Goal: Transaction & Acquisition: Purchase product/service

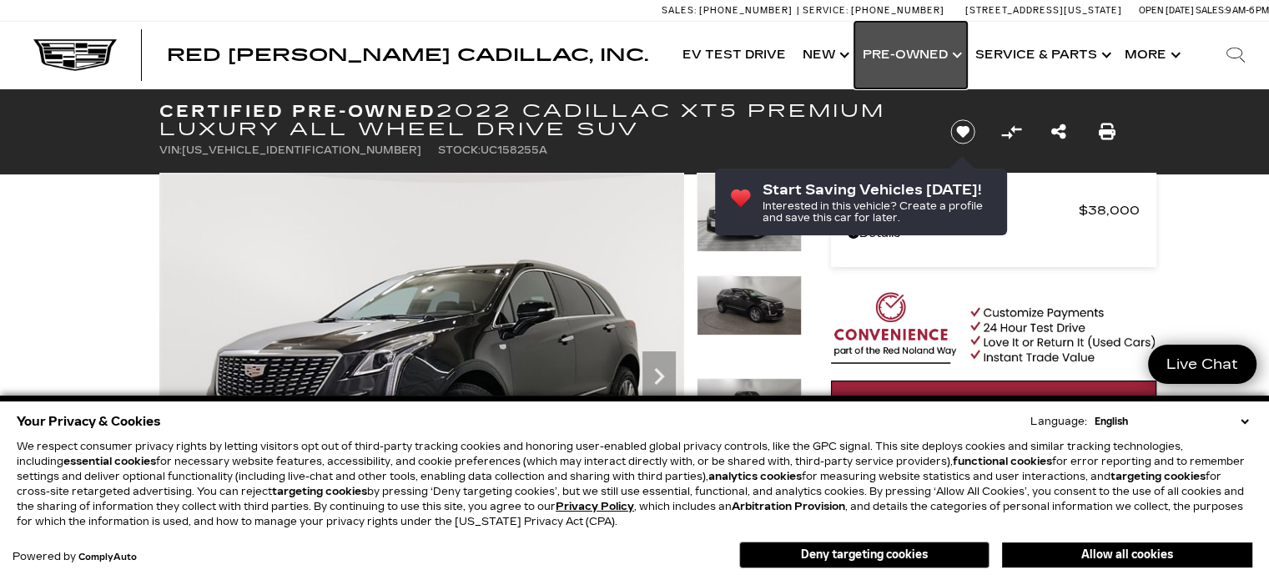
click at [897, 55] on link "Show Pre-Owned" at bounding box center [910, 55] width 113 height 67
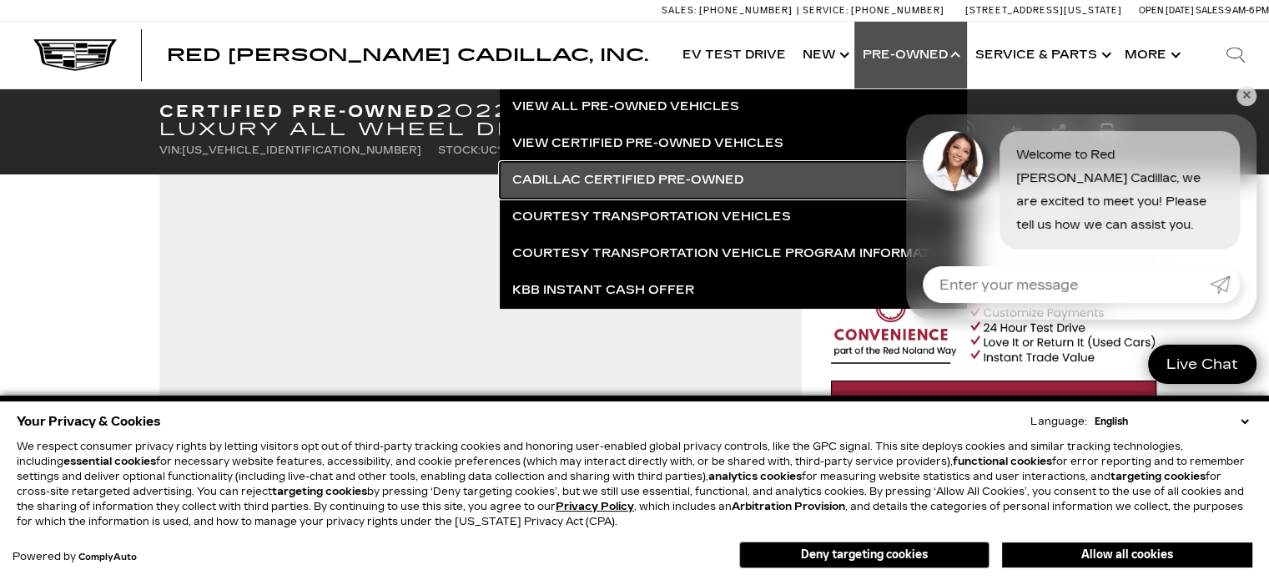
click at [629, 179] on link "Cadillac Certified Pre-Owned" at bounding box center [733, 180] width 467 height 37
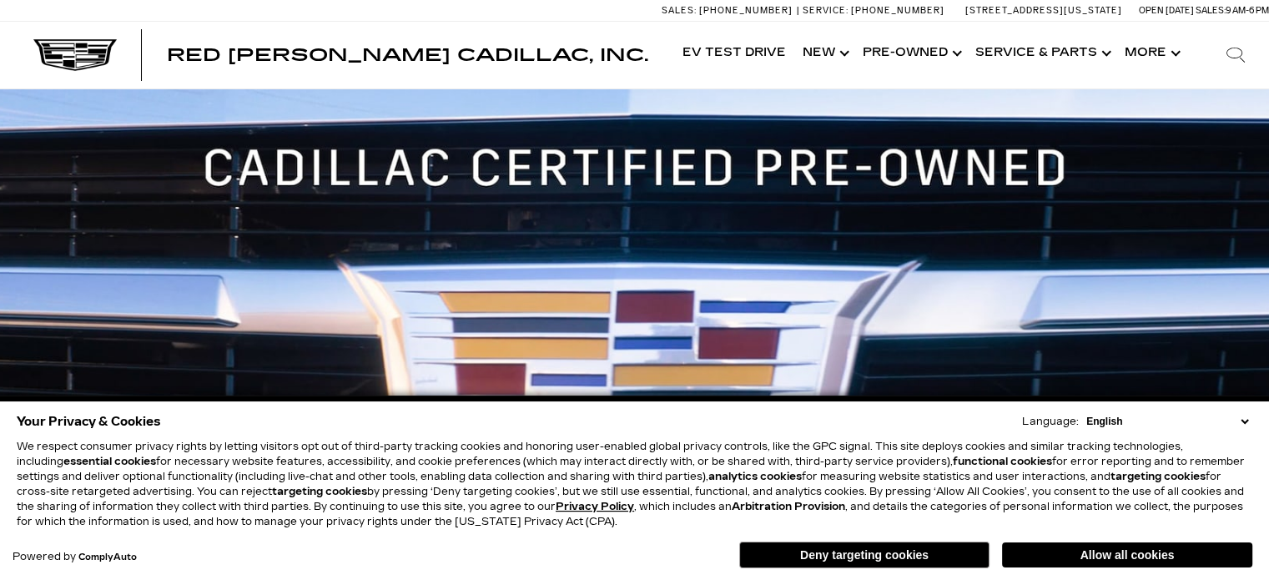
click at [1247, 424] on select "English Spanish / Español English / [GEOGRAPHIC_DATA] Korean / 한국어 Vietnamese /…" at bounding box center [1167, 421] width 170 height 15
click at [1116, 555] on button "Allow all cookies" at bounding box center [1127, 554] width 250 height 25
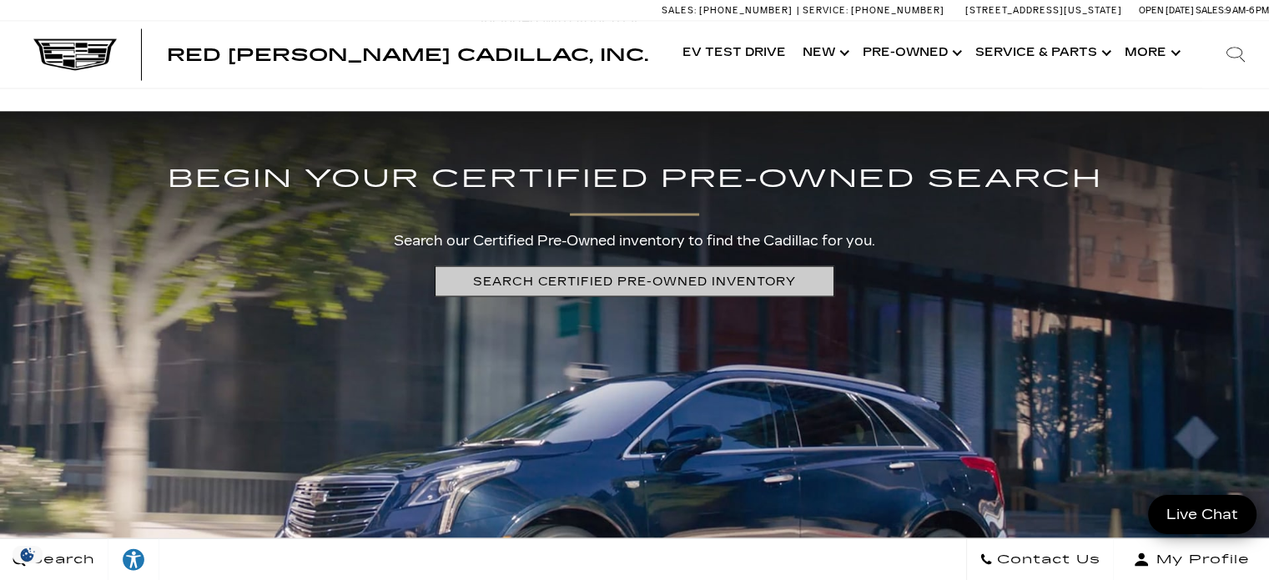
scroll to position [3307, 0]
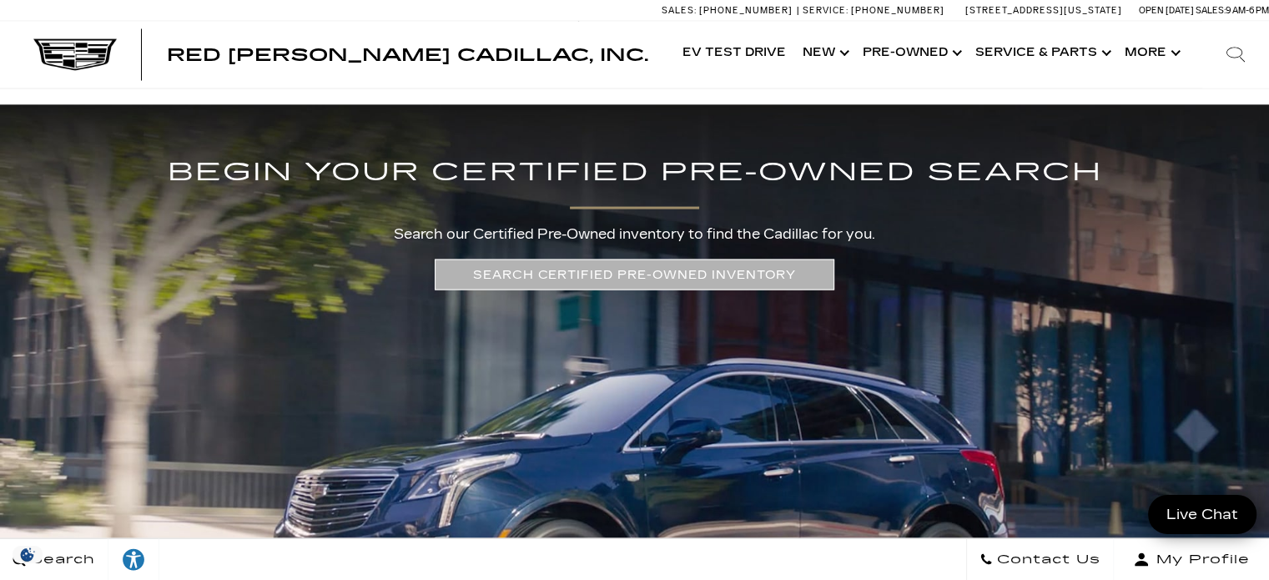
click at [706, 276] on link "SEARCH CERTIFIED PRE-OWNED INVENTORY" at bounding box center [635, 274] width 400 height 31
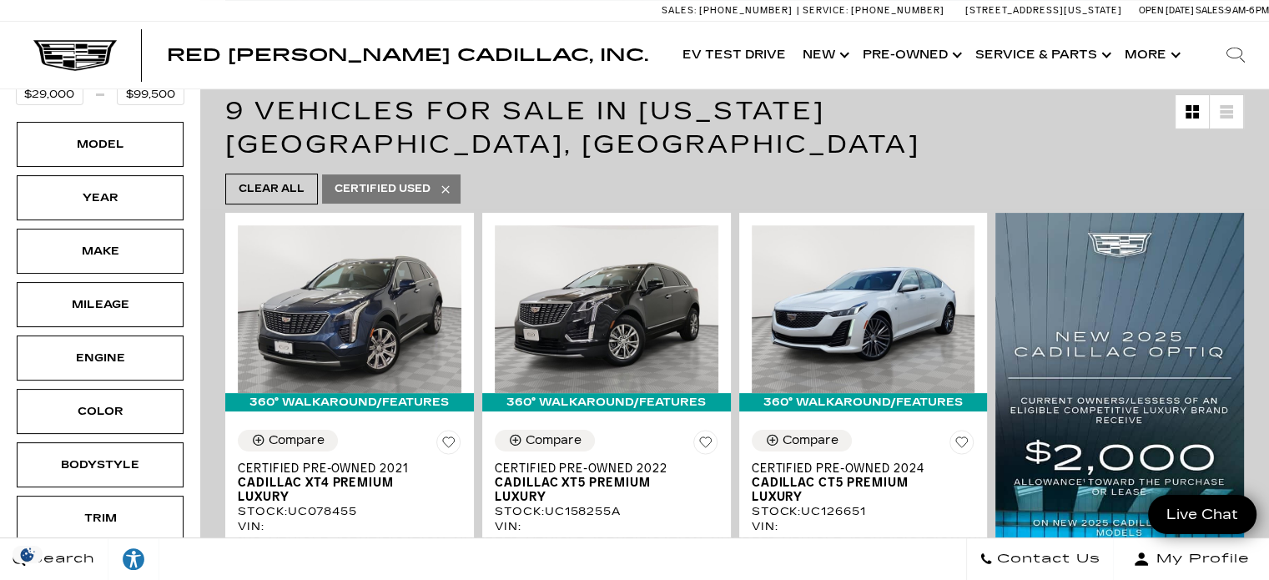
scroll to position [315, 0]
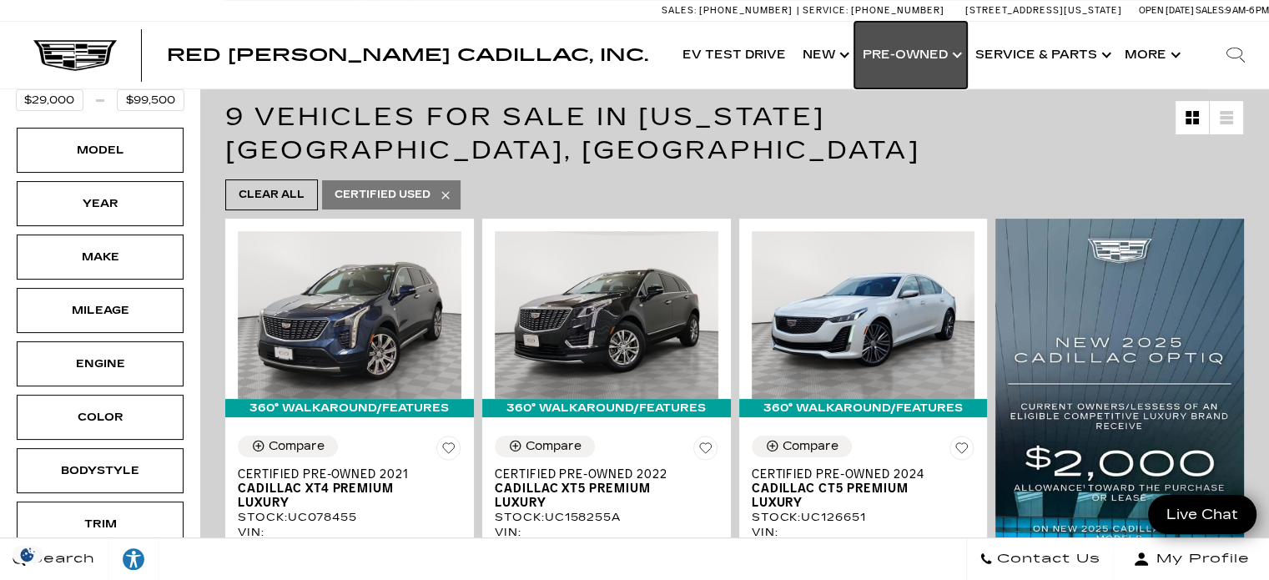
click at [941, 49] on link "Show Pre-Owned" at bounding box center [910, 55] width 113 height 67
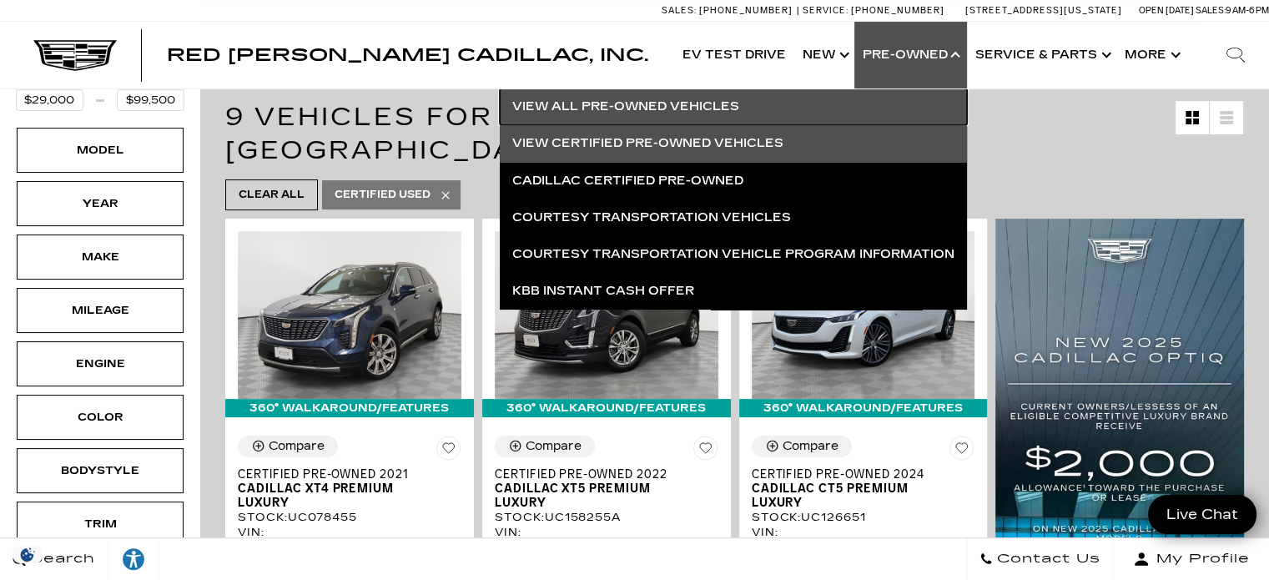
click at [644, 99] on link "View All Pre-Owned Vehicles" at bounding box center [733, 106] width 467 height 37
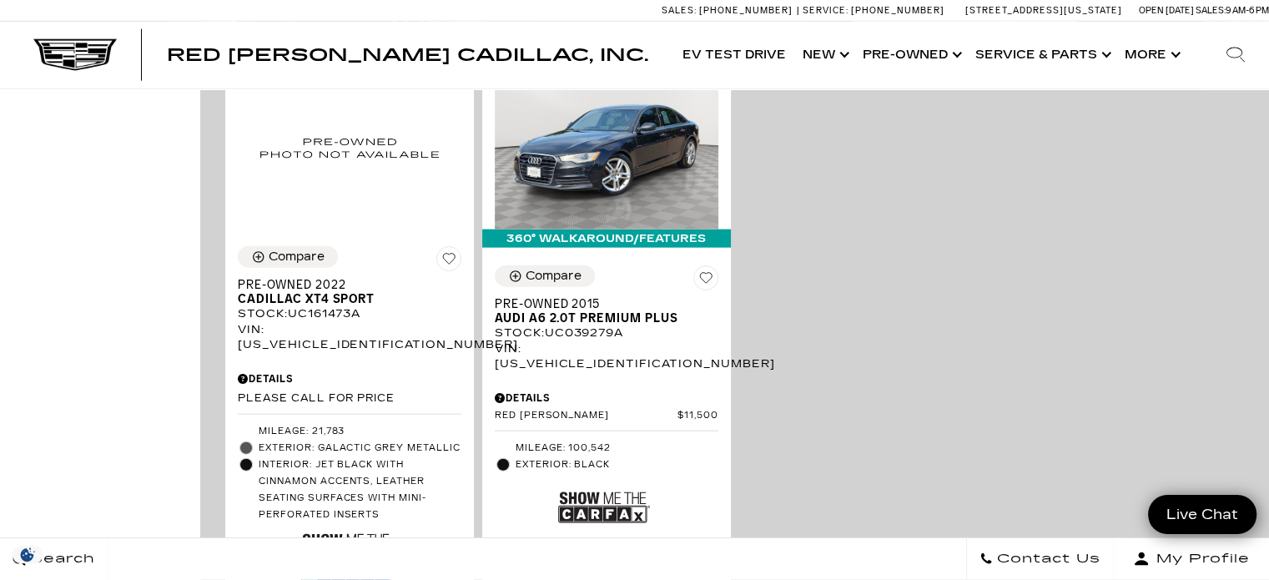
scroll to position [3863, 0]
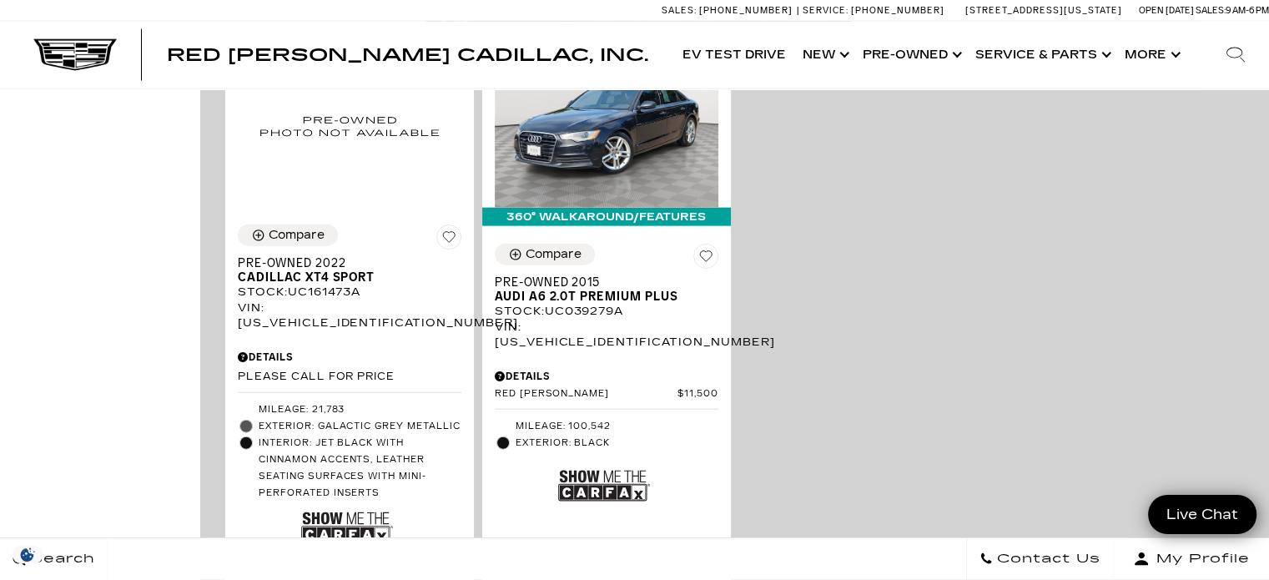
drag, startPoint x: 1275, startPoint y: 66, endPoint x: 1262, endPoint y: 464, distance: 398.1
